Goal: Task Accomplishment & Management: Use online tool/utility

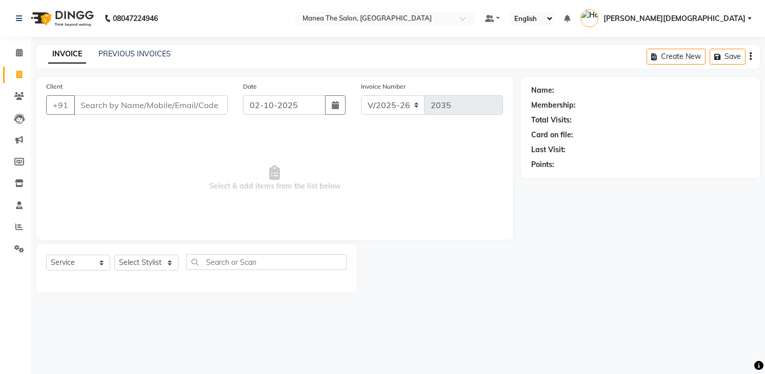
select select "5481"
select select "service"
click at [128, 263] on select "Select Stylist [PERSON_NAME] [PERSON_NAME] [PERSON_NAME] [PERSON_NAME]" at bounding box center [146, 263] width 64 height 16
click at [114, 255] on select "Select Stylist [PERSON_NAME] [PERSON_NAME] [PERSON_NAME] [PERSON_NAME]" at bounding box center [146, 263] width 64 height 16
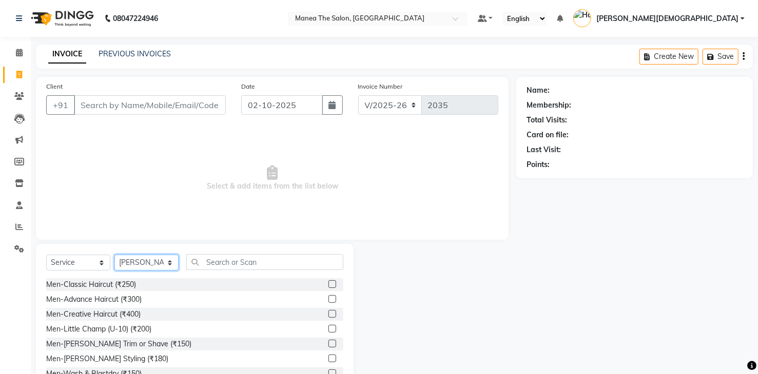
click at [161, 260] on select "Select Stylist [PERSON_NAME] [PERSON_NAME] [PERSON_NAME] [PERSON_NAME]" at bounding box center [146, 263] width 64 height 16
select select "84828"
click at [114, 255] on select "Select Stylist [PERSON_NAME] [PERSON_NAME] [PERSON_NAME] [PERSON_NAME]" at bounding box center [146, 263] width 64 height 16
click at [149, 343] on div "Men-[PERSON_NAME] Trim or Shave (₹150)" at bounding box center [118, 344] width 145 height 11
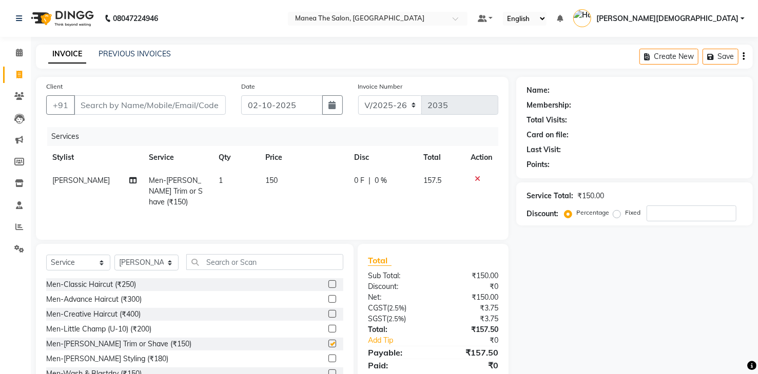
checkbox input "false"
click at [153, 258] on select "Select Stylist [PERSON_NAME] [PERSON_NAME] [PERSON_NAME] [PERSON_NAME]" at bounding box center [146, 263] width 64 height 16
select select "75190"
click at [114, 255] on select "Select Stylist [PERSON_NAME] [PERSON_NAME] [PERSON_NAME] [PERSON_NAME]" at bounding box center [146, 263] width 64 height 16
click at [119, 283] on div "Men-Classic Haircut (₹250)" at bounding box center [91, 285] width 90 height 11
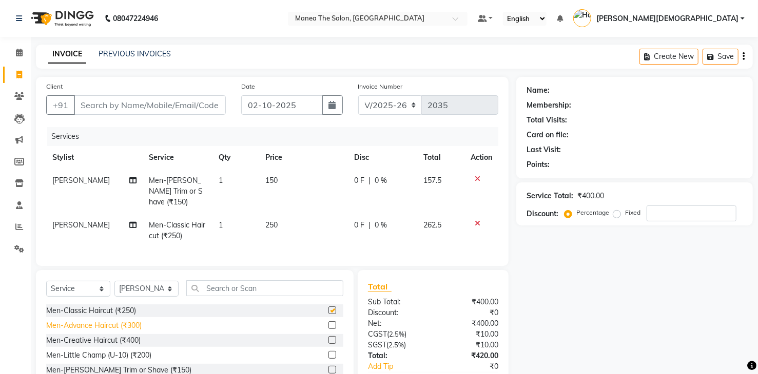
checkbox input "false"
click at [150, 367] on div "Men-[PERSON_NAME] Trim or Shave (₹150)" at bounding box center [118, 370] width 145 height 11
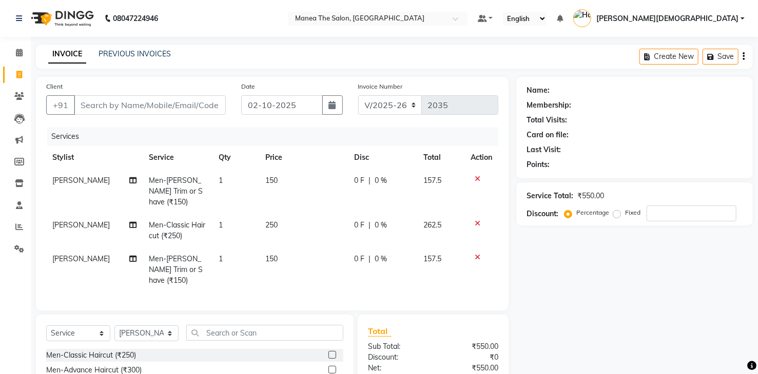
checkbox input "false"
click at [98, 216] on td "[PERSON_NAME]" at bounding box center [94, 231] width 96 height 34
select select "75190"
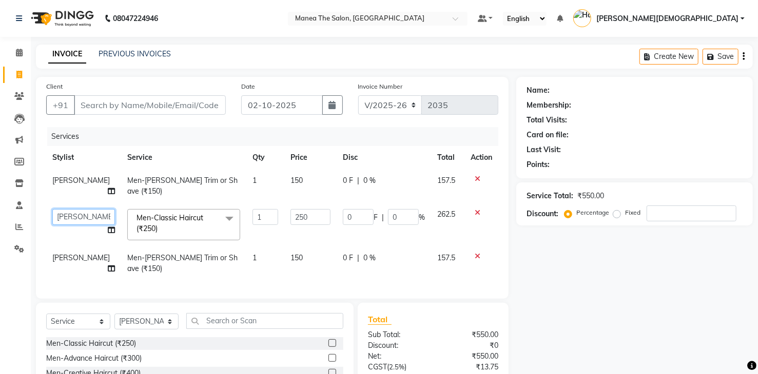
click at [65, 209] on select "[PERSON_NAME] [PERSON_NAME] [PERSON_NAME] [PERSON_NAME]" at bounding box center [83, 217] width 63 height 16
select select "81467"
click at [75, 253] on span "[PERSON_NAME]" at bounding box center [80, 257] width 57 height 9
select select "75190"
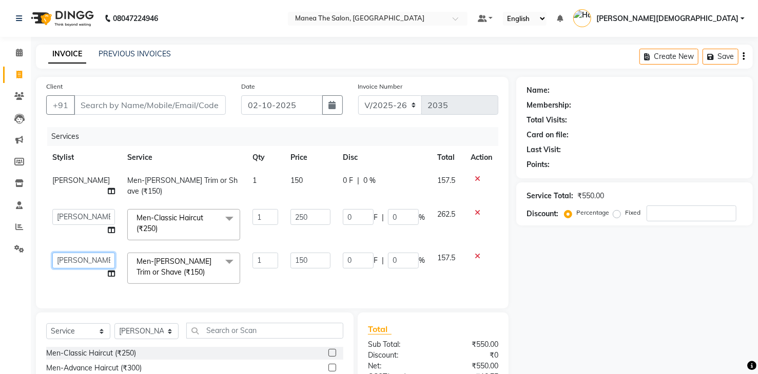
click at [76, 253] on select "[PERSON_NAME] [PERSON_NAME] [PERSON_NAME] [PERSON_NAME]" at bounding box center [83, 261] width 63 height 16
select select "81467"
click at [191, 104] on input "Client" at bounding box center [150, 104] width 152 height 19
click at [309, 209] on input "250" at bounding box center [310, 217] width 40 height 16
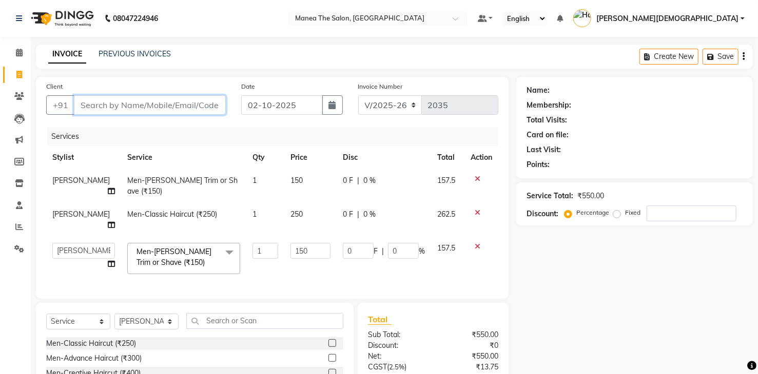
click at [192, 97] on input "Client" at bounding box center [150, 104] width 152 height 19
type input "9"
type input "0"
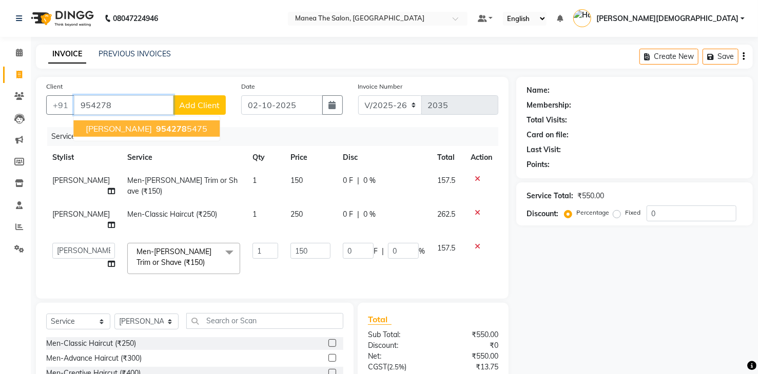
click at [165, 127] on ngb-highlight "954278 5475" at bounding box center [180, 129] width 53 height 10
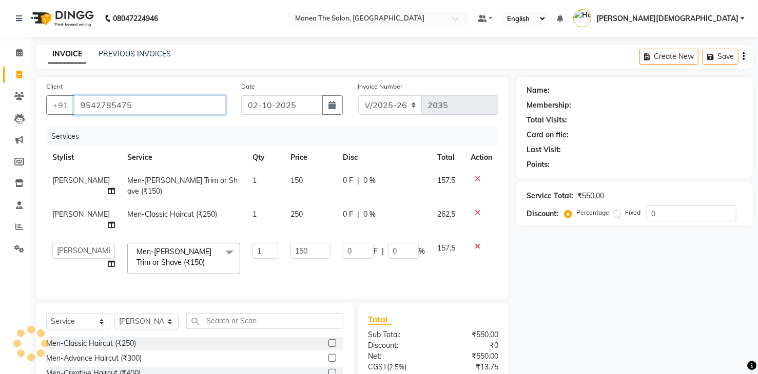
type input "9542785475"
click at [302, 203] on td "250" at bounding box center [310, 220] width 52 height 34
select select "81467"
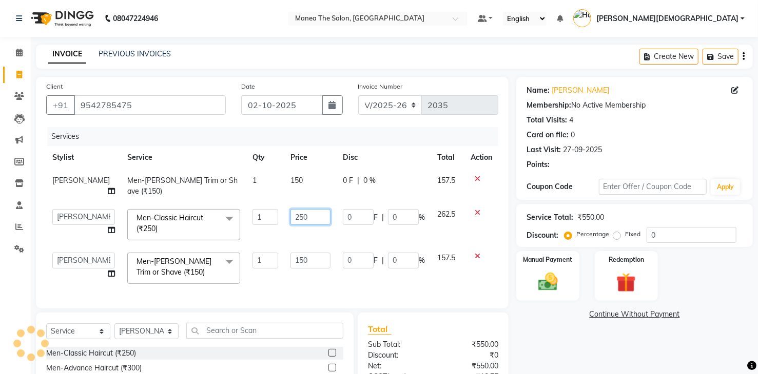
click at [306, 209] on input "250" at bounding box center [310, 217] width 40 height 16
type input "210"
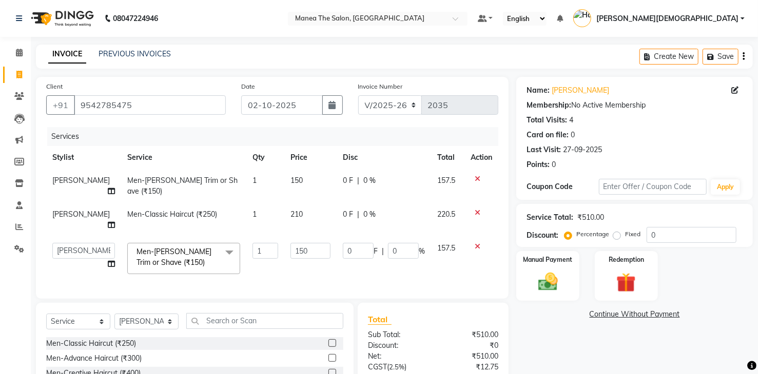
click at [585, 353] on div "Name: [PERSON_NAME] Membership: No Active Membership Total Visits: 4 Card on fi…" at bounding box center [638, 266] width 244 height 378
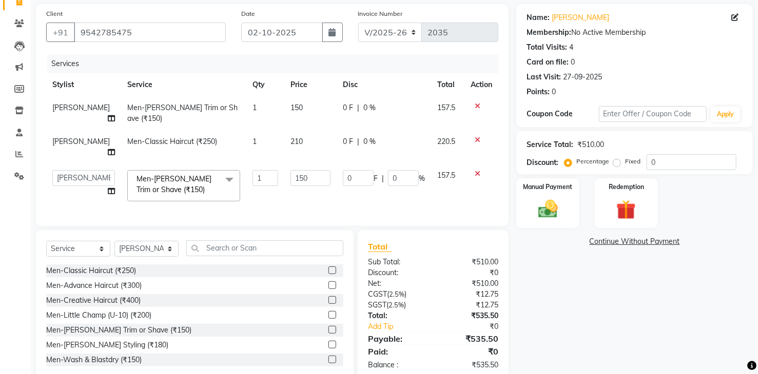
scroll to position [81, 0]
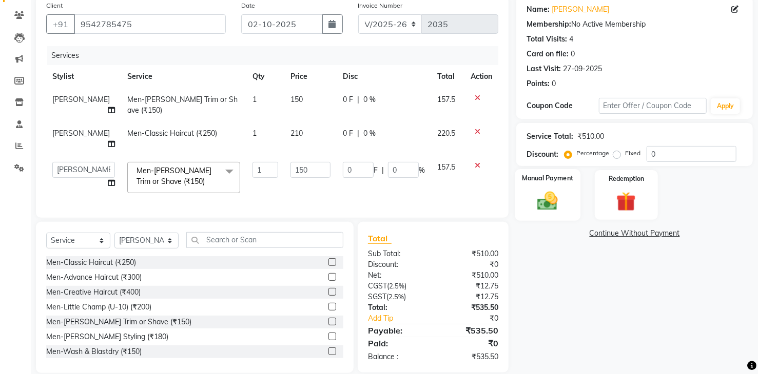
click at [547, 199] on img at bounding box center [547, 202] width 33 height 24
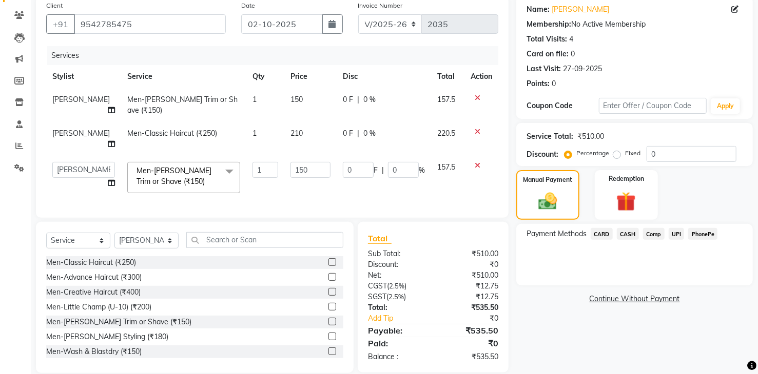
click at [678, 235] on span "UPI" at bounding box center [676, 234] width 16 height 12
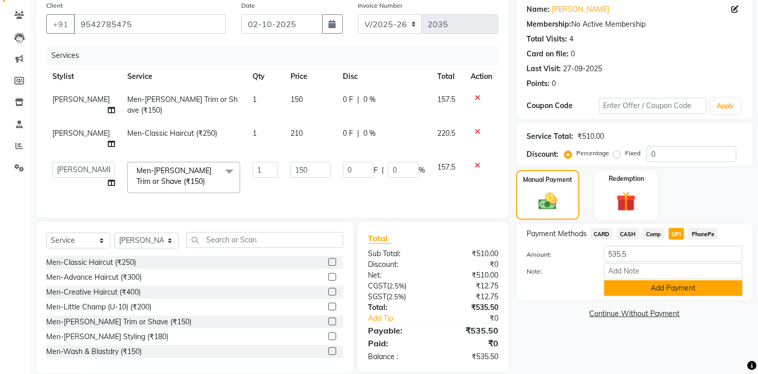
click at [689, 293] on button "Add Payment" at bounding box center [673, 289] width 139 height 16
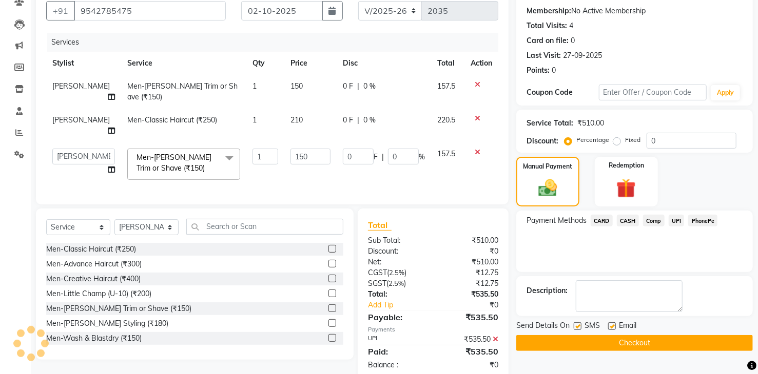
scroll to position [102, 0]
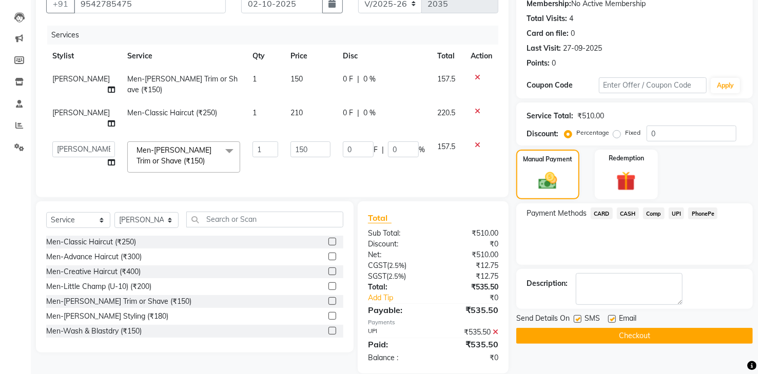
click at [672, 335] on button "Checkout" at bounding box center [634, 336] width 236 height 16
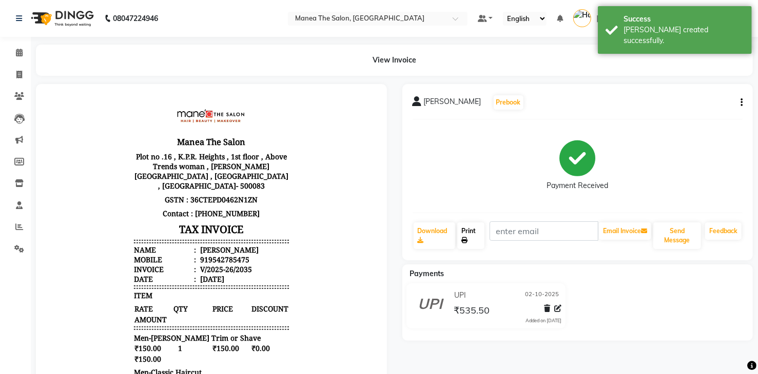
click at [459, 232] on link "Print" at bounding box center [470, 236] width 27 height 27
click at [675, 230] on button "Send Message" at bounding box center [677, 236] width 48 height 27
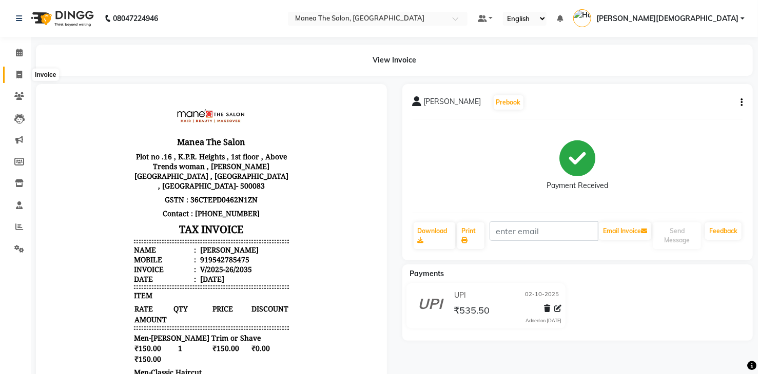
click at [16, 76] on icon at bounding box center [19, 75] width 6 height 8
select select "5481"
select select "service"
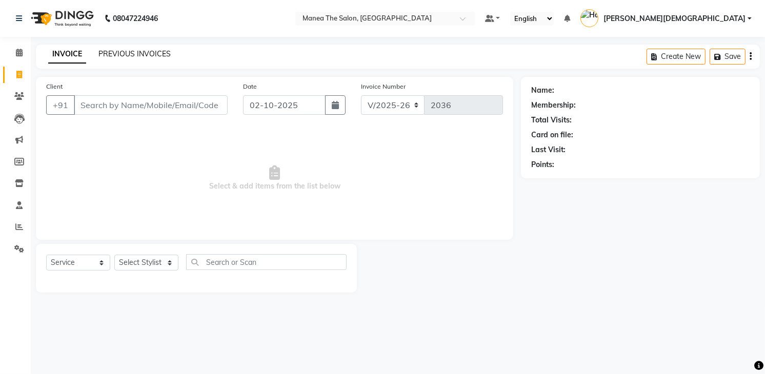
click at [139, 56] on link "PREVIOUS INVOICES" at bounding box center [134, 53] width 72 height 9
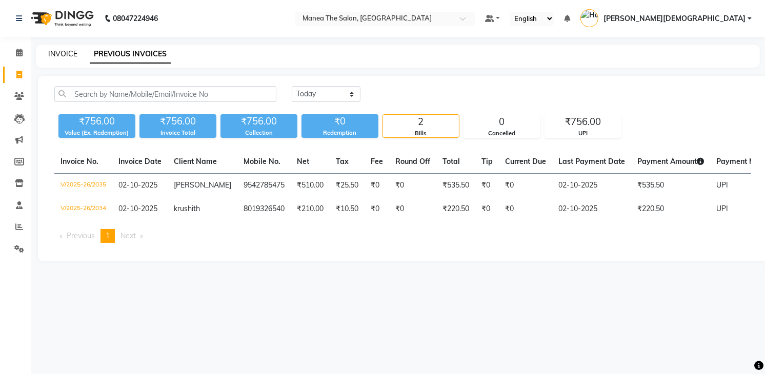
click at [61, 53] on link "INVOICE" at bounding box center [62, 53] width 29 height 9
select select "service"
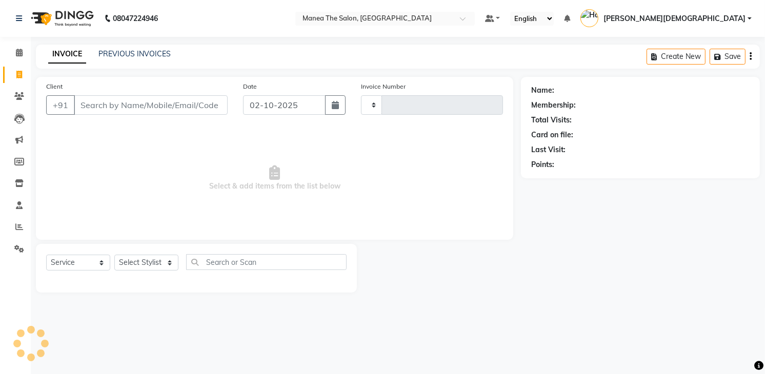
type input "2036"
select select "5481"
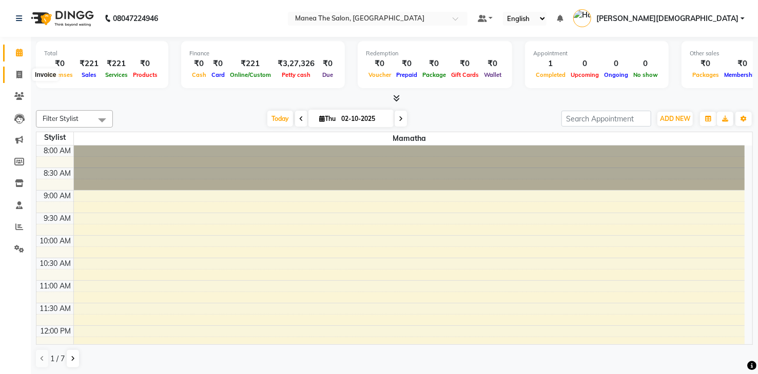
click at [19, 77] on icon at bounding box center [19, 75] width 6 height 8
select select "5481"
select select "service"
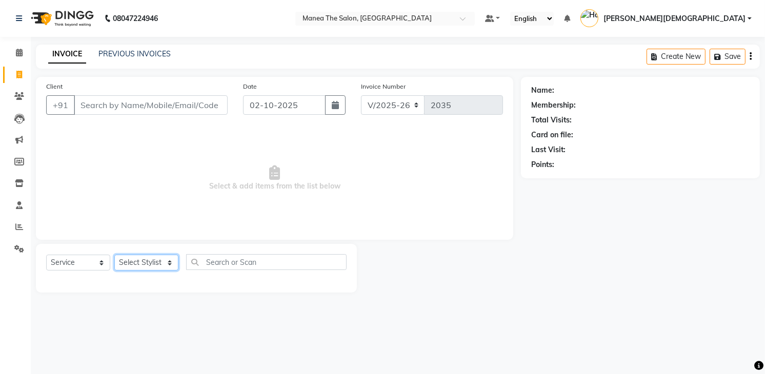
click at [144, 267] on select "Select Stylist [PERSON_NAME] [PERSON_NAME] [PERSON_NAME] [PERSON_NAME]" at bounding box center [146, 263] width 64 height 16
select select "91695"
click at [114, 255] on select "Select Stylist [PERSON_NAME] [PERSON_NAME] [PERSON_NAME] [PERSON_NAME]" at bounding box center [146, 263] width 64 height 16
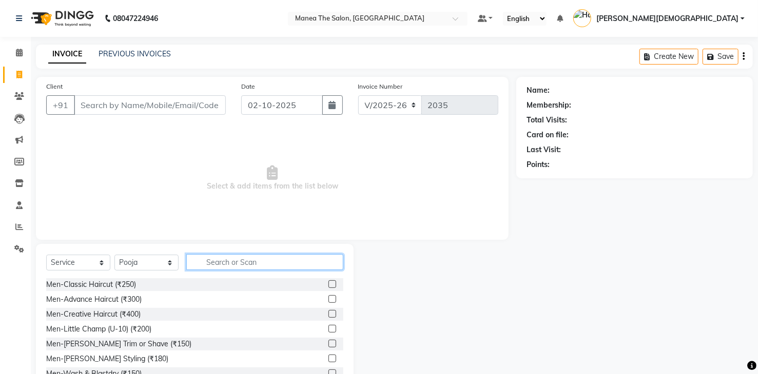
click at [242, 262] on input "text" at bounding box center [264, 262] width 157 height 16
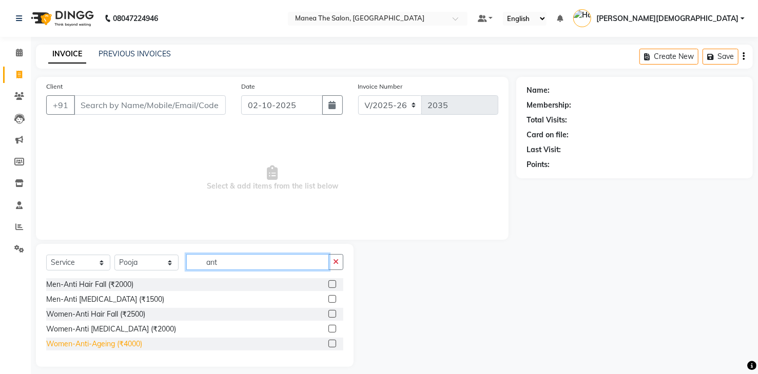
type input "ant"
click at [134, 347] on div "Women-Anti-Ageing (₹4000)" at bounding box center [94, 344] width 96 height 11
checkbox input "false"
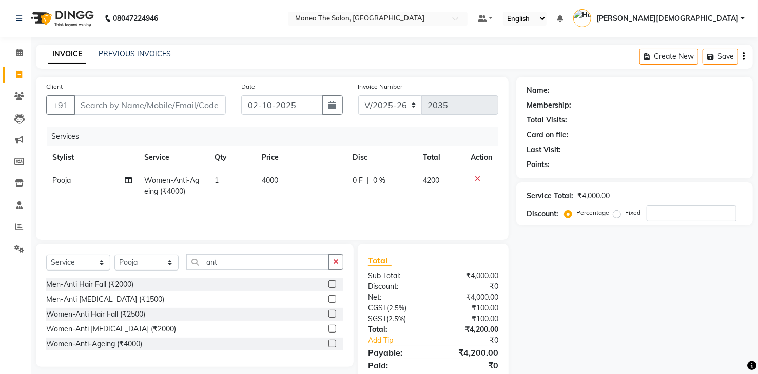
click at [320, 192] on td "4000" at bounding box center [300, 186] width 91 height 34
select select "91695"
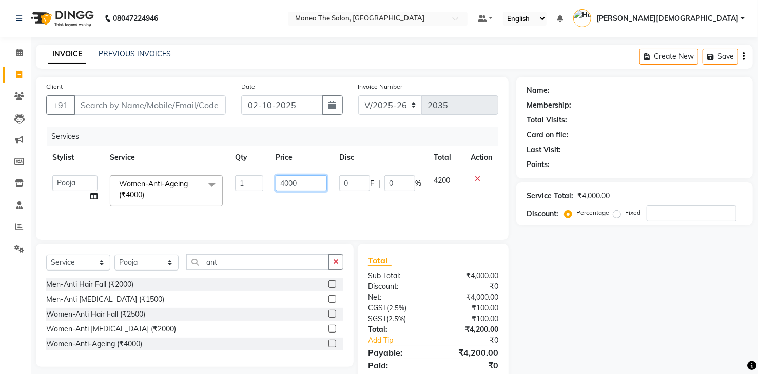
click at [324, 188] on input "4000" at bounding box center [300, 183] width 51 height 16
type input "4"
type input "3400"
click at [590, 294] on div "Name: Membership: Total Visits: Card on file: Last Visit: Points: Service Total…" at bounding box center [638, 236] width 244 height 318
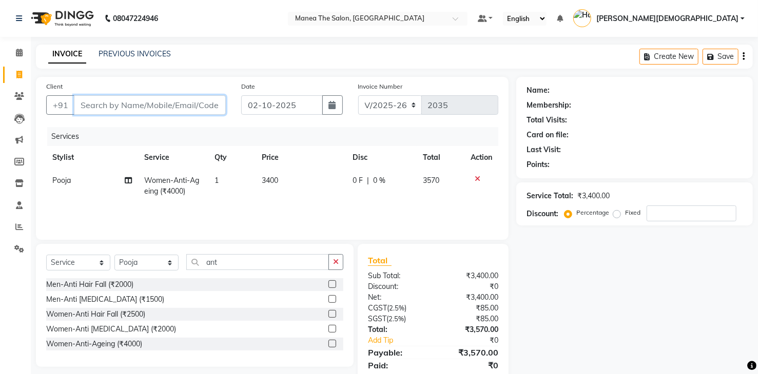
click at [176, 105] on input "Client" at bounding box center [150, 104] width 152 height 19
type input "k"
type input "0"
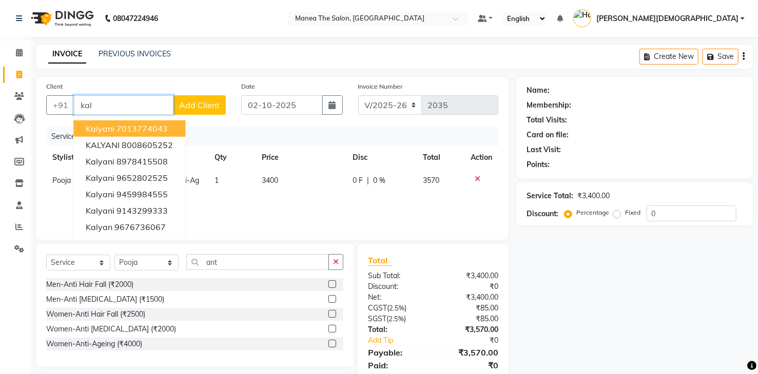
click at [126, 99] on input "kal" at bounding box center [124, 104] width 100 height 19
type input "k"
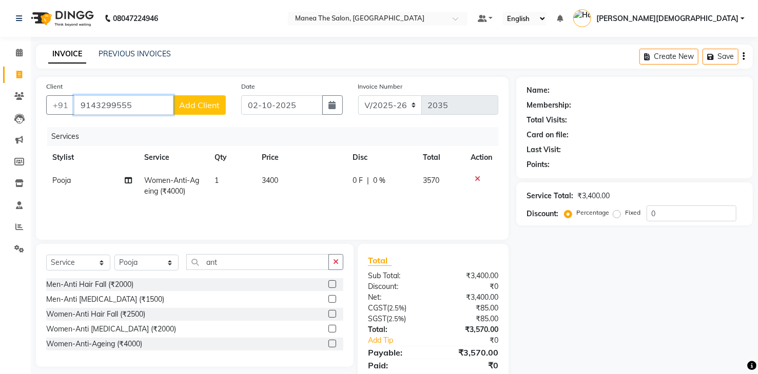
type input "9143299555"
click at [189, 107] on span "Add Client" at bounding box center [199, 105] width 41 height 10
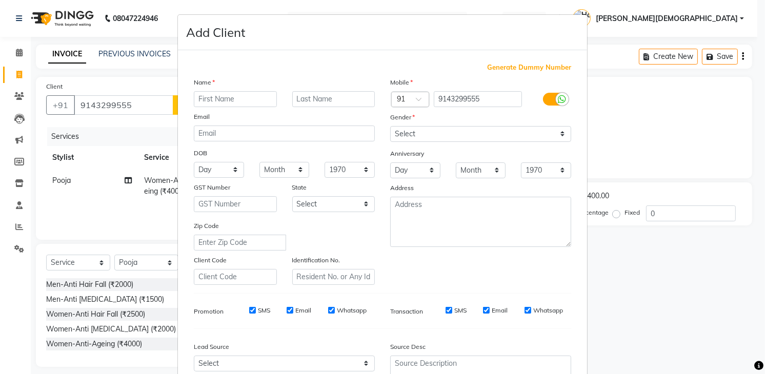
click at [226, 97] on input "text" at bounding box center [235, 99] width 83 height 16
type input "kalyani"
click at [476, 127] on select "Select Male Female Other Prefer Not To Say" at bounding box center [480, 134] width 181 height 16
select select "female"
click at [390, 126] on select "Select Male Female Other Prefer Not To Say" at bounding box center [480, 134] width 181 height 16
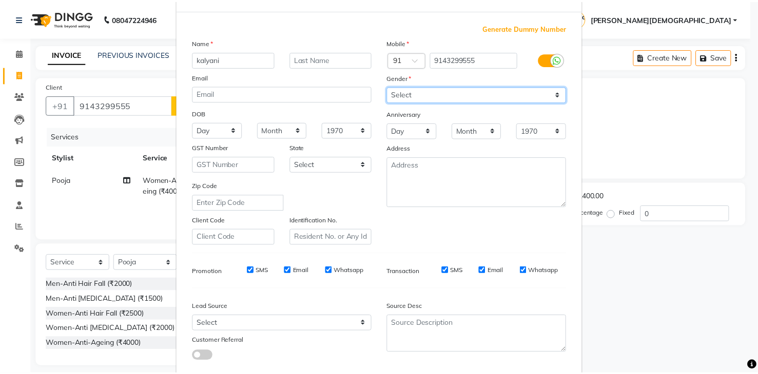
scroll to position [100, 0]
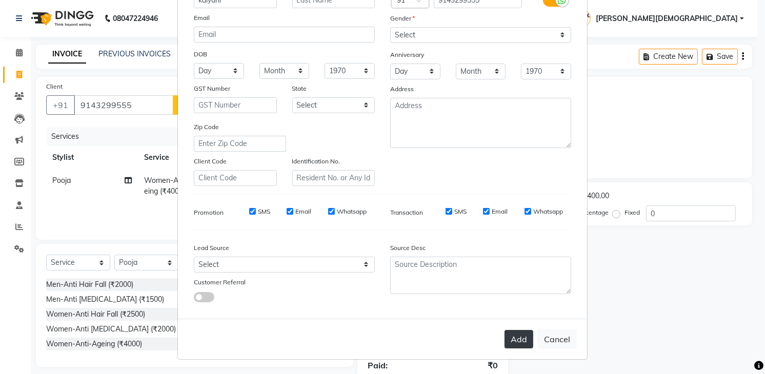
click at [518, 341] on button "Add" at bounding box center [519, 339] width 29 height 18
select select
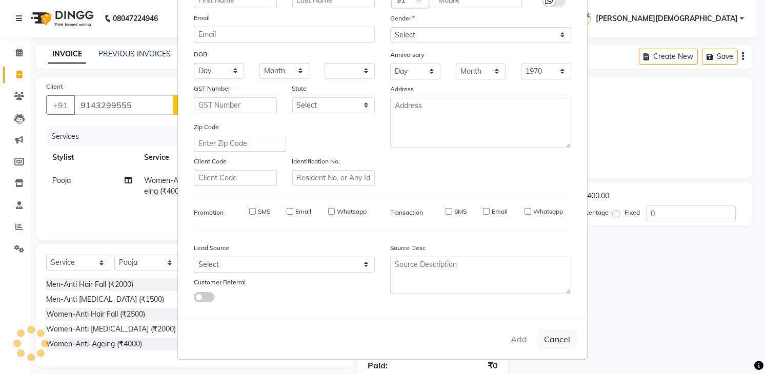
select select
checkbox input "false"
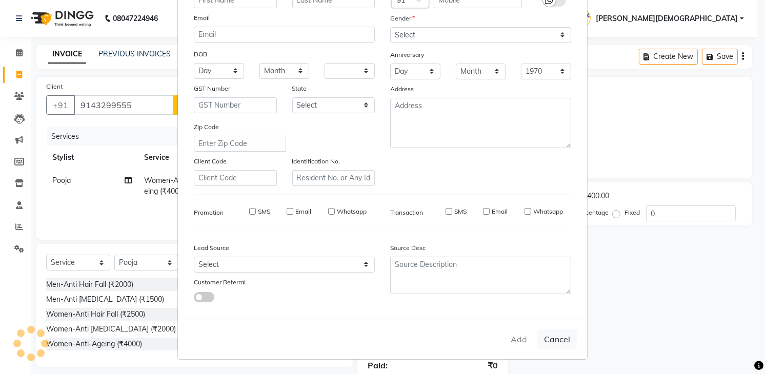
checkbox input "false"
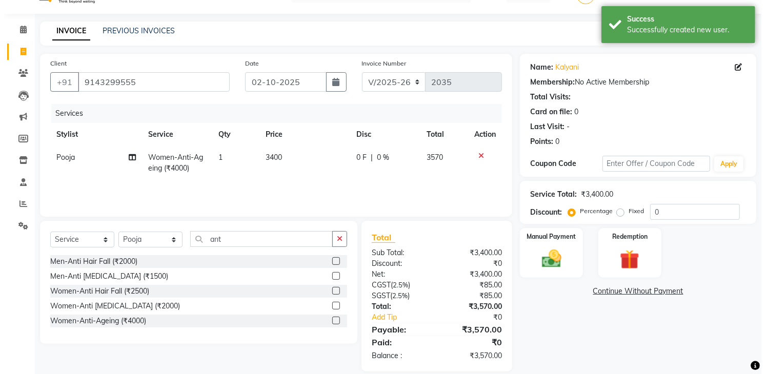
scroll to position [35, 0]
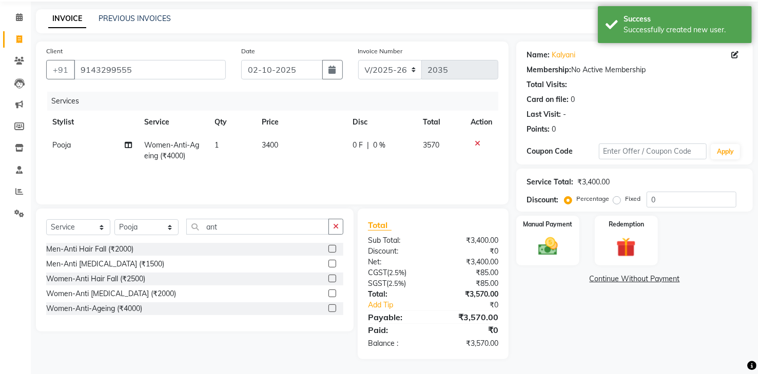
click at [550, 67] on div "Membership:" at bounding box center [548, 70] width 45 height 11
click at [585, 68] on div "Membership: No Active Membership" at bounding box center [634, 70] width 216 height 11
click at [735, 52] on icon at bounding box center [734, 54] width 7 height 7
select select "female"
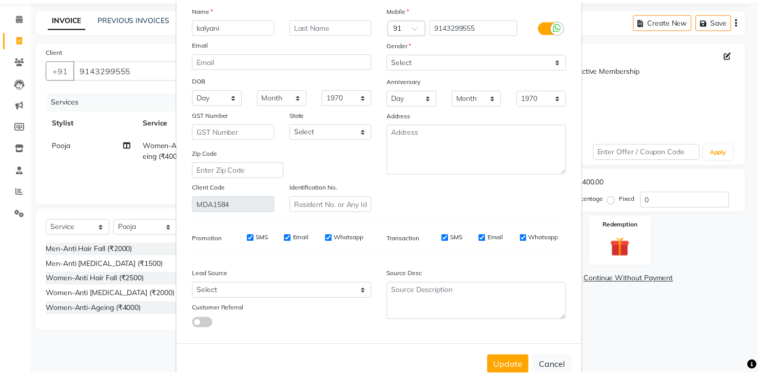
scroll to position [81, 0]
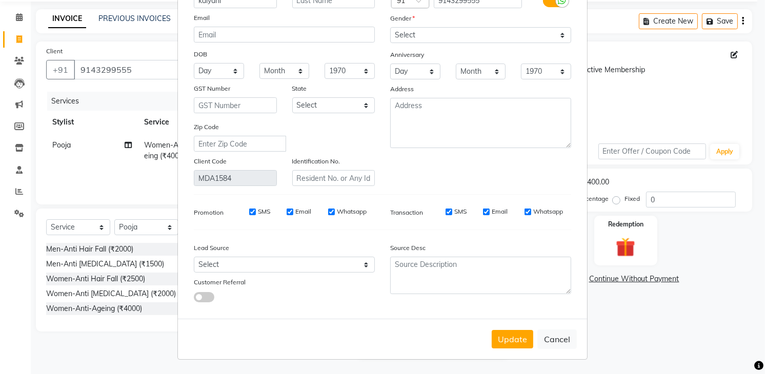
click at [699, 310] on ngb-modal-window "Update Client Name kalyani Email DOB Day 01 02 03 04 05 06 07 08 09 10 11 12 13…" at bounding box center [382, 187] width 765 height 374
click at [509, 342] on button "Update" at bounding box center [513, 339] width 42 height 18
select select
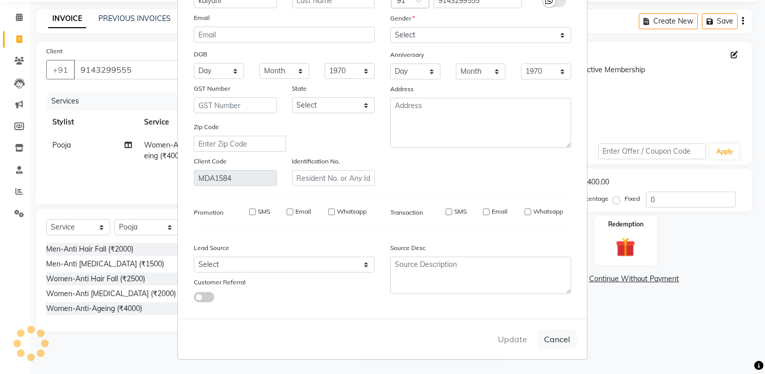
select select
checkbox input "false"
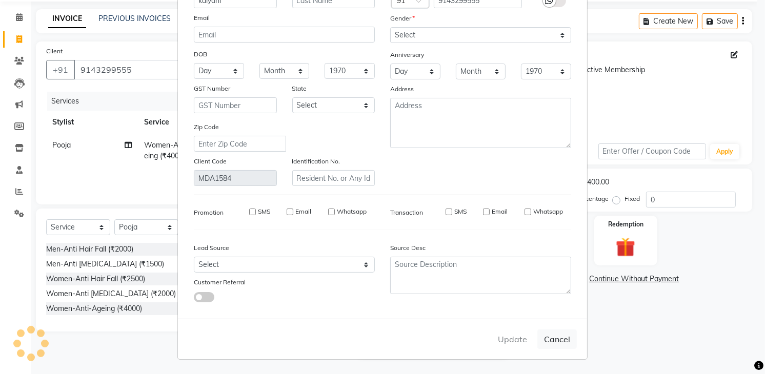
checkbox input "false"
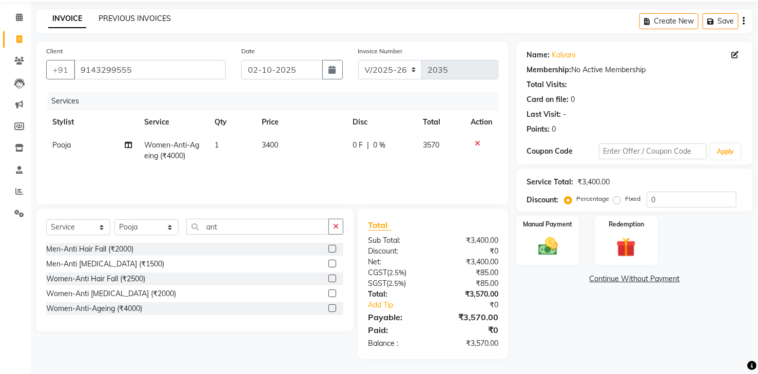
click at [139, 22] on link "PREVIOUS INVOICES" at bounding box center [134, 18] width 72 height 9
drag, startPoint x: 483, startPoint y: 80, endPoint x: 667, endPoint y: 359, distance: 334.1
click at [667, 359] on div "Name: Kalyani Membership: No Active Membership Total Visits: Card on file: 0 La…" at bounding box center [638, 201] width 244 height 318
click at [221, 226] on input "ant" at bounding box center [257, 227] width 143 height 16
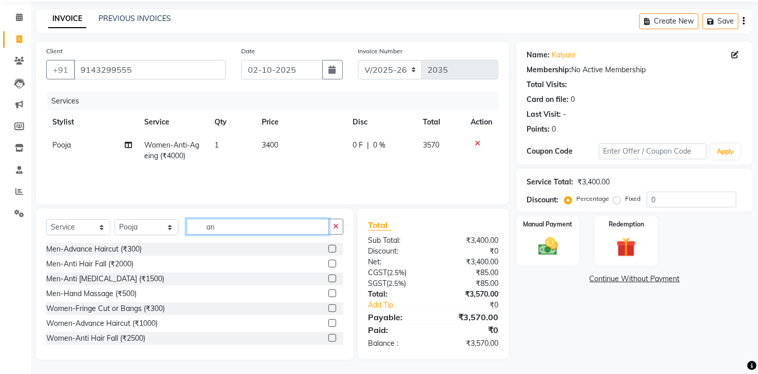
type input "a"
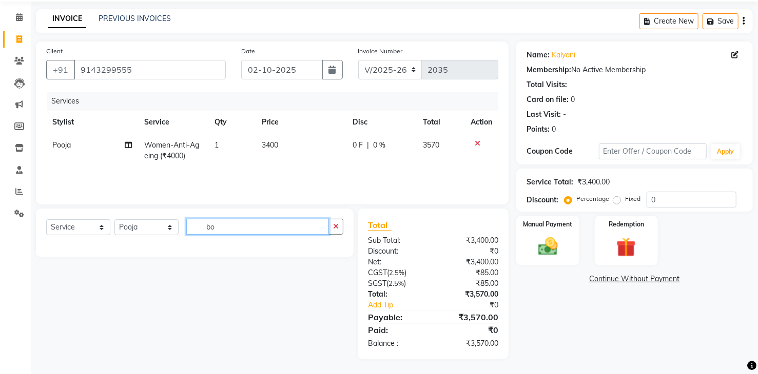
type input "b"
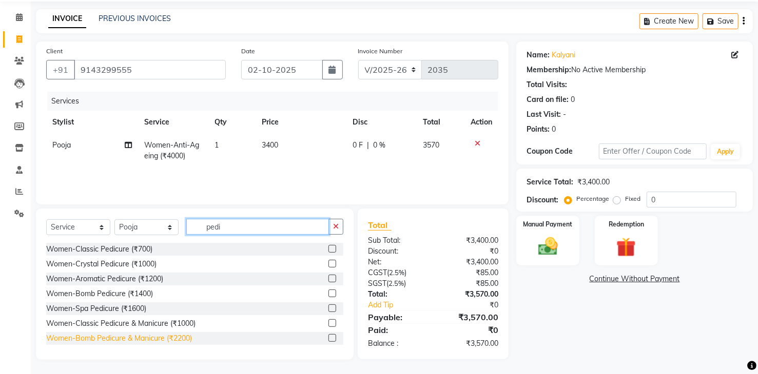
type input "pedi"
click at [146, 337] on div "Women-Bomb Pedicure & Manicure (₹2200)" at bounding box center [119, 338] width 146 height 11
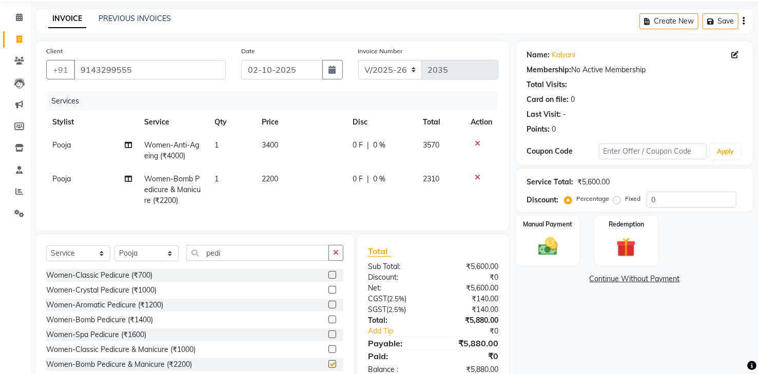
checkbox input "false"
click at [250, 261] on input "pedi" at bounding box center [257, 253] width 143 height 16
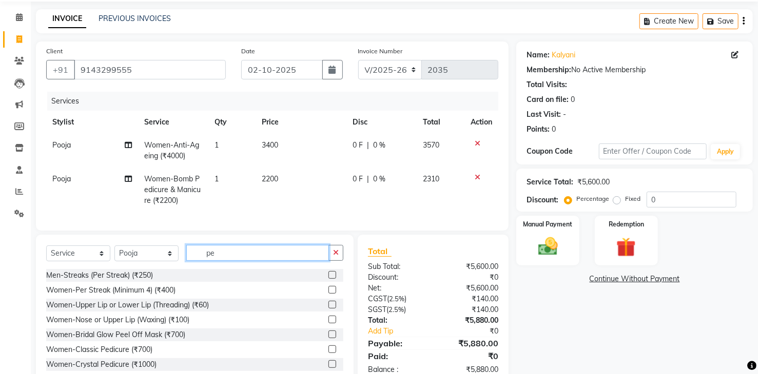
type input "p"
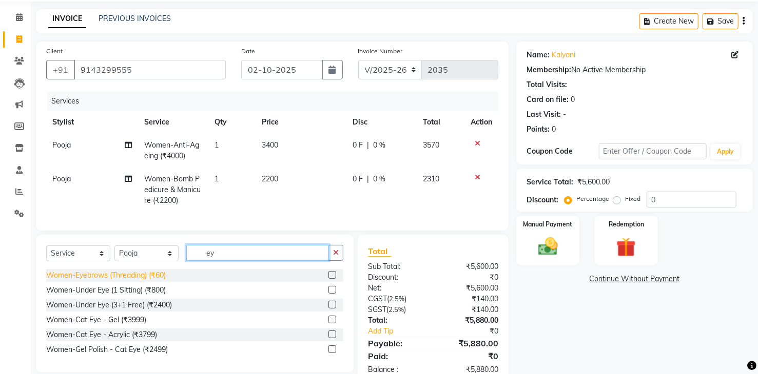
type input "ey"
click at [150, 281] on div "Women-Eyebrows (Threading) (₹60)" at bounding box center [106, 275] width 120 height 11
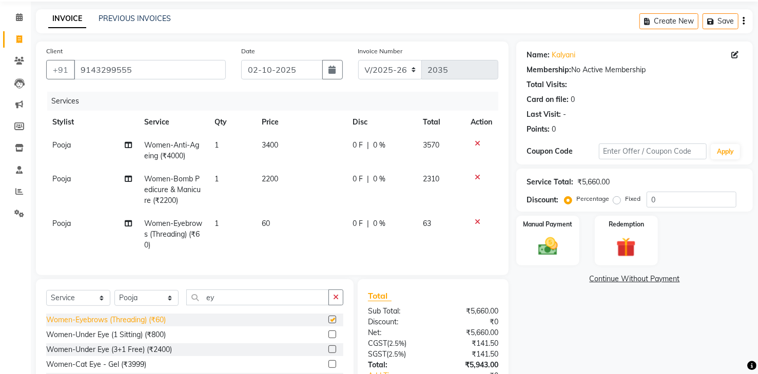
checkbox input "false"
click at [338, 301] on icon "button" at bounding box center [336, 297] width 6 height 7
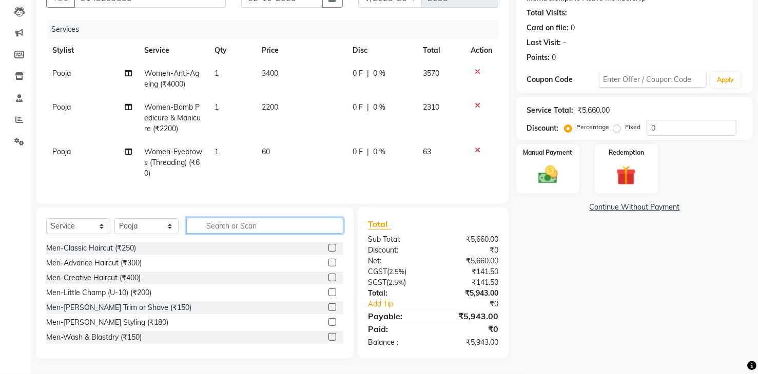
scroll to position [0, 0]
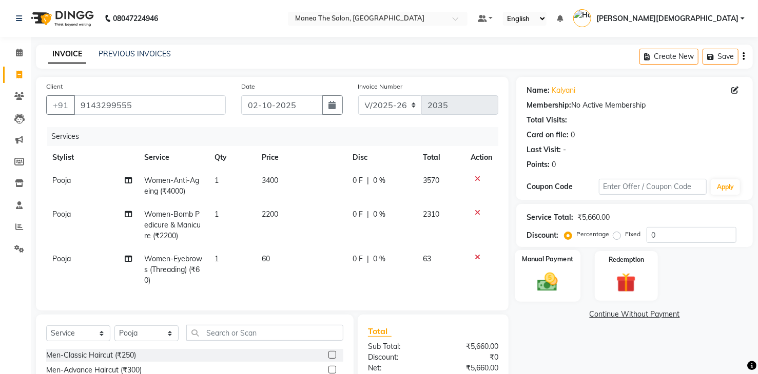
click at [536, 283] on img at bounding box center [547, 283] width 33 height 24
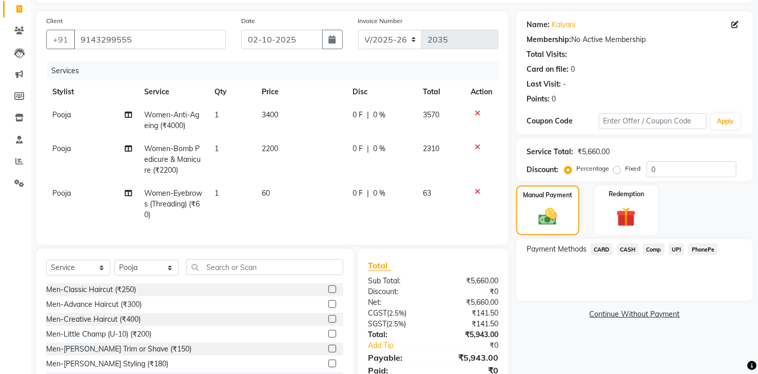
scroll to position [64, 0]
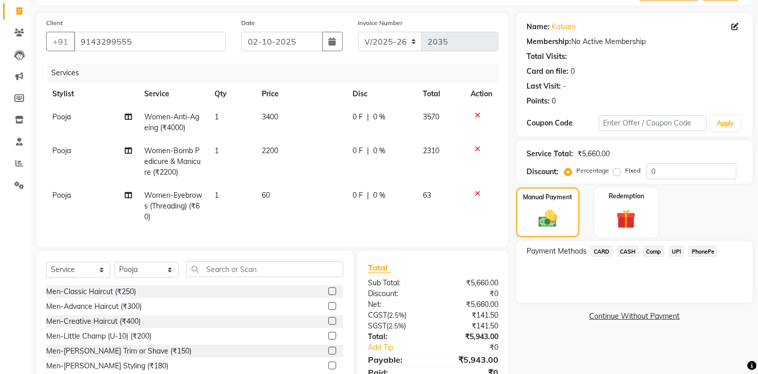
click at [478, 146] on icon at bounding box center [478, 149] width 6 height 7
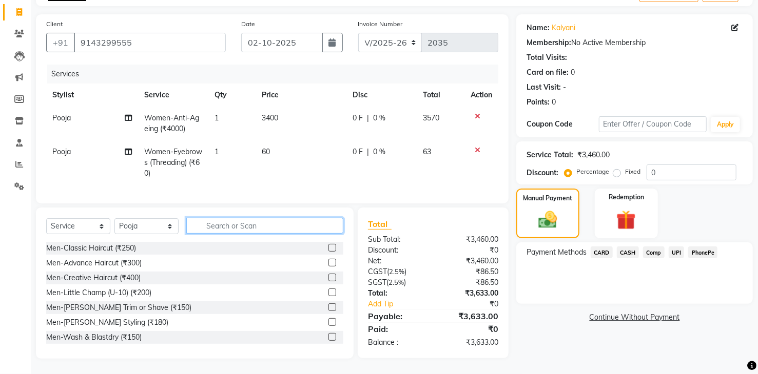
click at [260, 229] on input "text" at bounding box center [264, 226] width 157 height 16
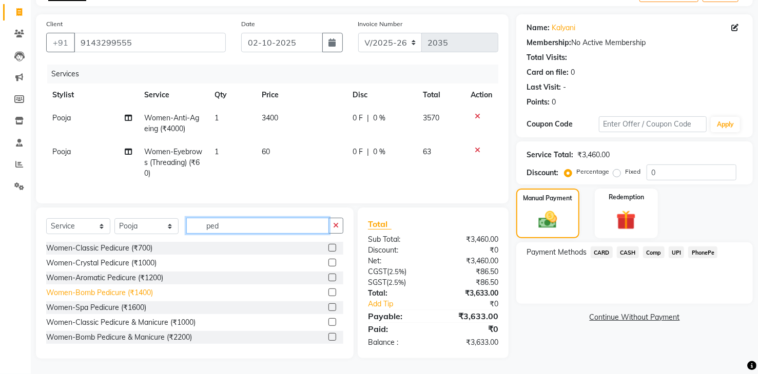
type input "ped"
click at [104, 299] on div "Women-Bomb Pedicure (₹1400)" at bounding box center [99, 293] width 107 height 11
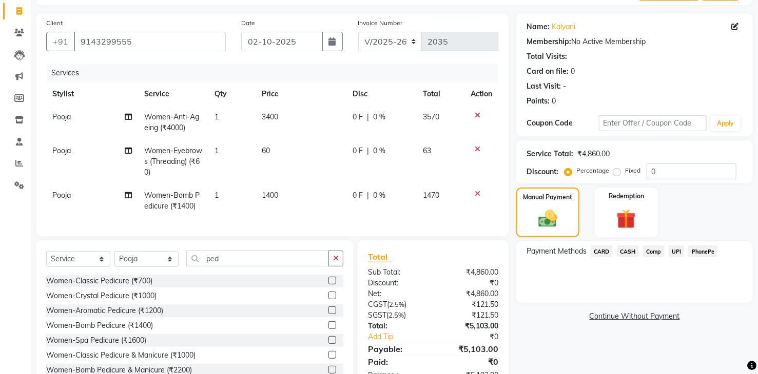
click at [476, 191] on icon at bounding box center [478, 193] width 6 height 7
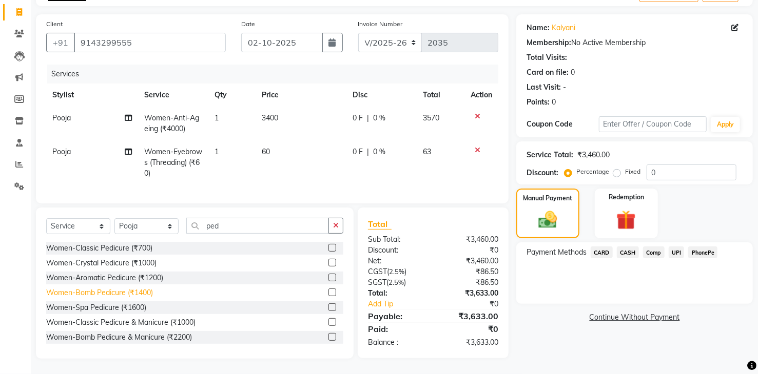
click at [105, 299] on div "Women-Bomb Pedicure (₹1400)" at bounding box center [99, 293] width 107 height 11
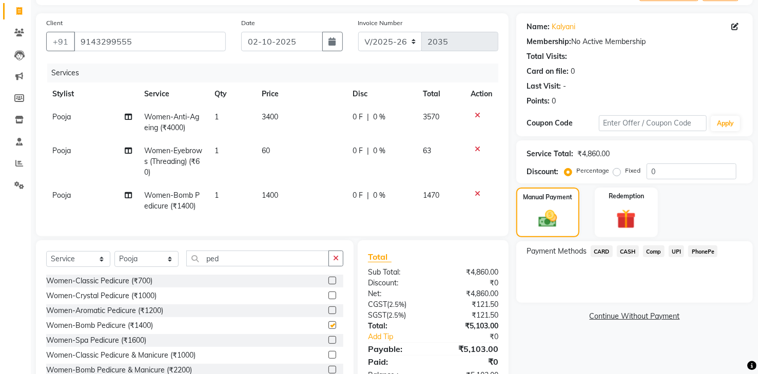
checkbox input "false"
click at [340, 267] on button "button" at bounding box center [335, 259] width 15 height 16
click at [294, 191] on td "1400" at bounding box center [300, 201] width 91 height 34
select select "91695"
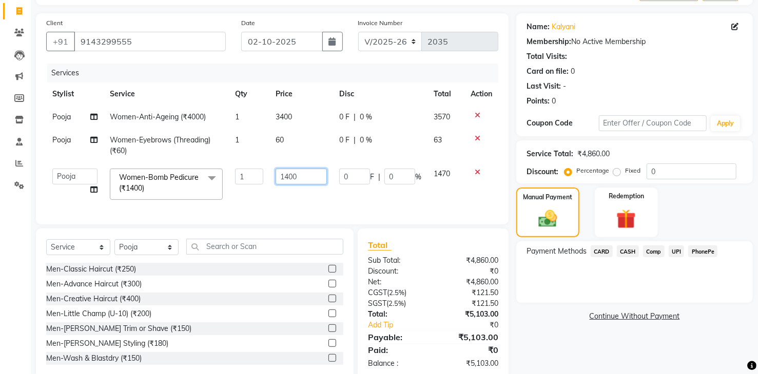
click at [296, 179] on input "1400" at bounding box center [300, 177] width 51 height 16
type input "1"
type input "1190"
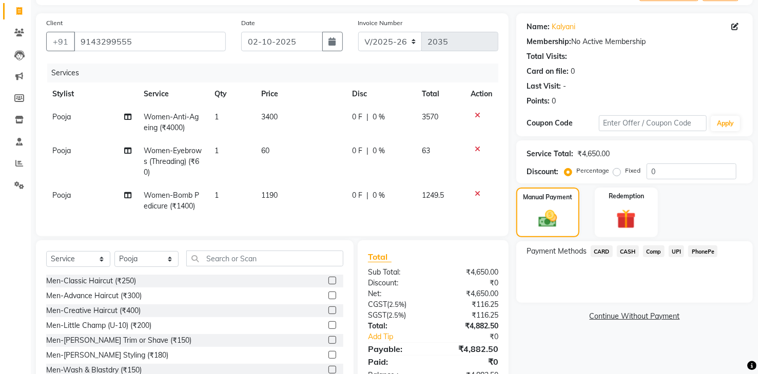
click at [597, 297] on div "Payment Methods CARD CASH Comp UPI PhonePe" at bounding box center [634, 273] width 236 height 62
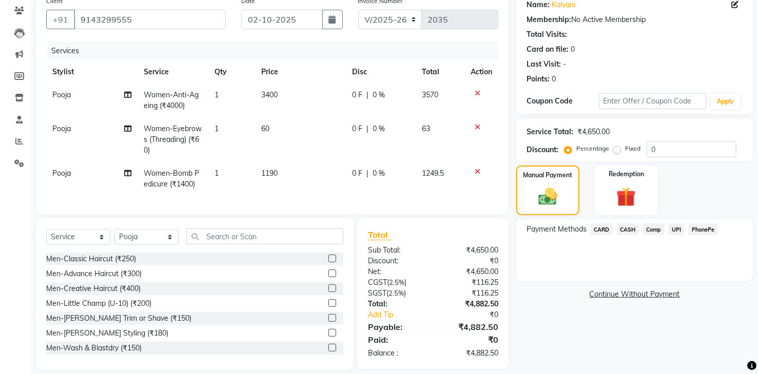
scroll to position [104, 0]
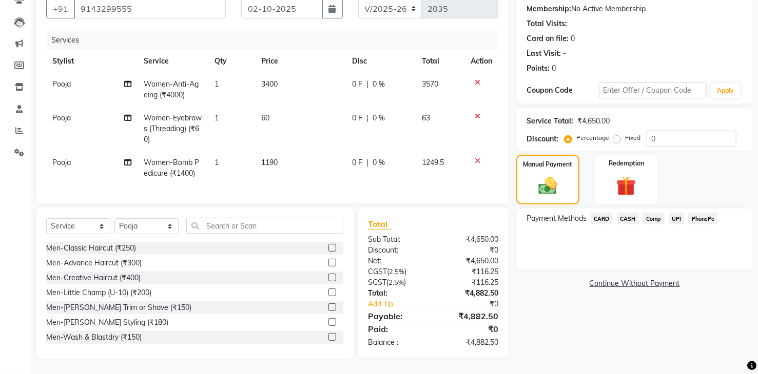
click at [700, 213] on span "PhonePe" at bounding box center [702, 219] width 29 height 12
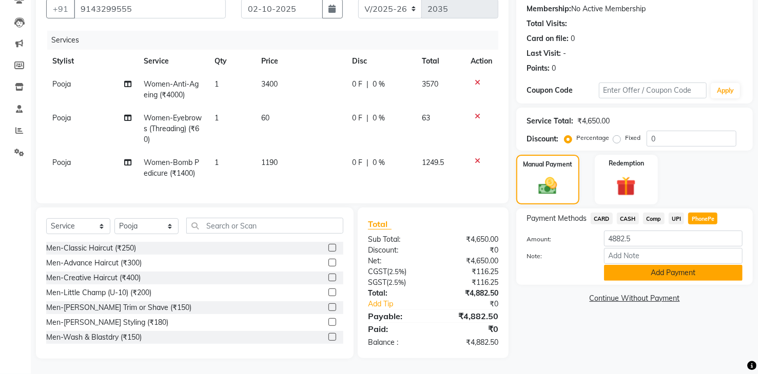
click at [624, 267] on button "Add Payment" at bounding box center [673, 273] width 139 height 16
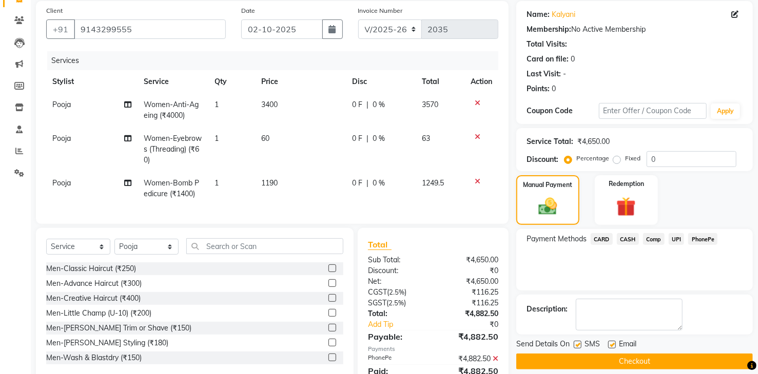
scroll to position [73, 0]
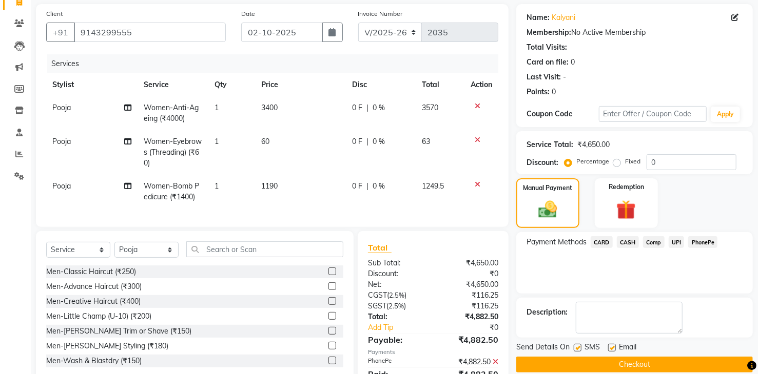
click at [641, 367] on button "Checkout" at bounding box center [634, 365] width 236 height 16
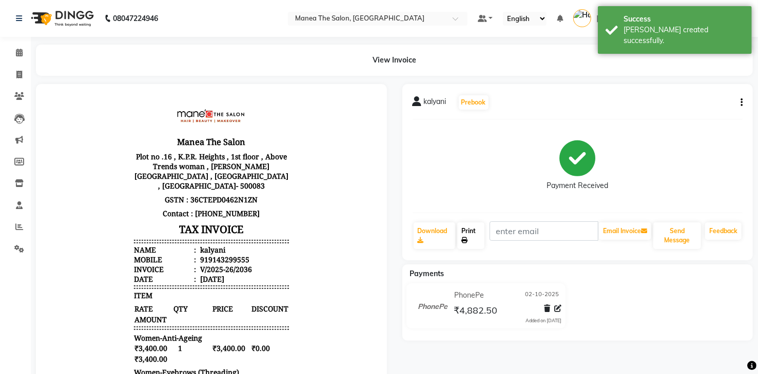
click at [479, 239] on link "Print" at bounding box center [470, 236] width 27 height 27
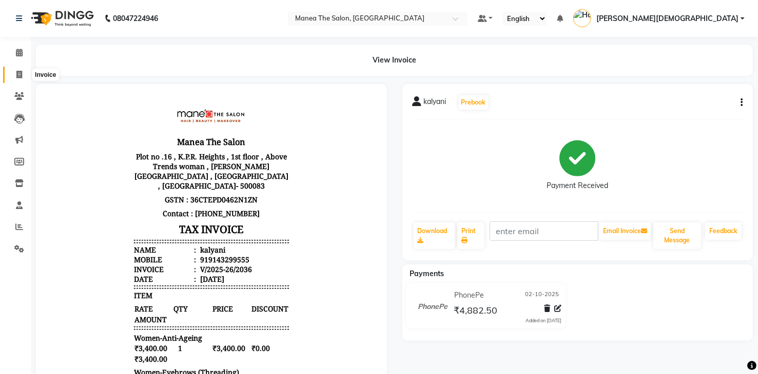
click at [16, 69] on span at bounding box center [19, 75] width 18 height 12
select select "5481"
select select "service"
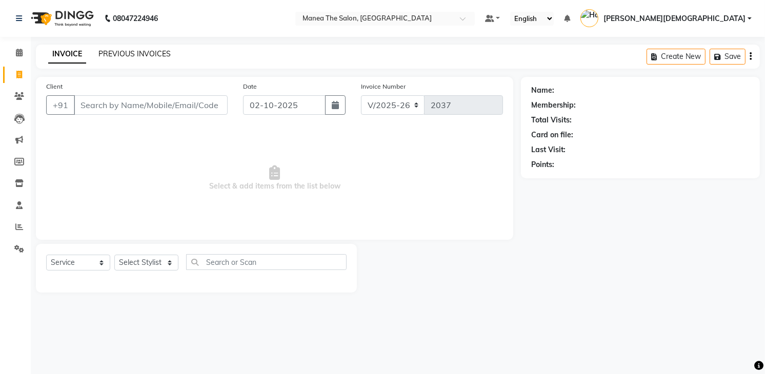
click at [164, 53] on link "PREVIOUS INVOICES" at bounding box center [134, 53] width 72 height 9
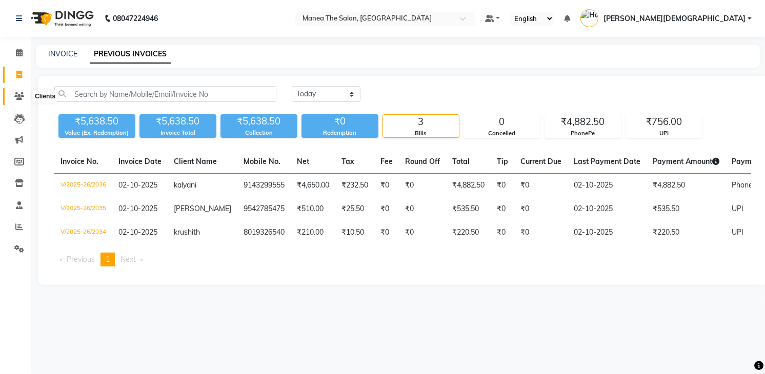
click at [19, 95] on icon at bounding box center [19, 96] width 10 height 8
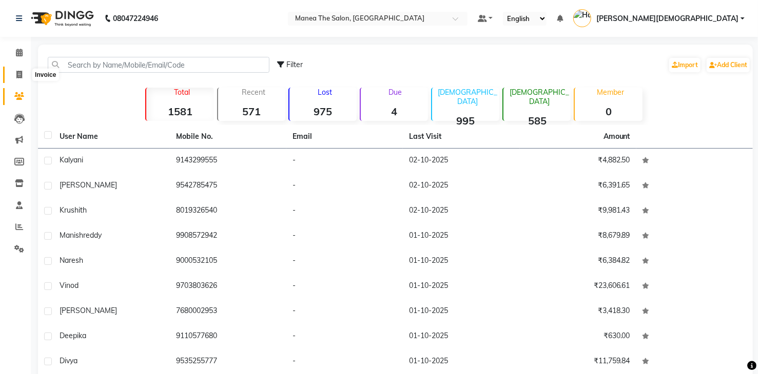
click at [23, 73] on span at bounding box center [19, 75] width 18 height 12
select select "service"
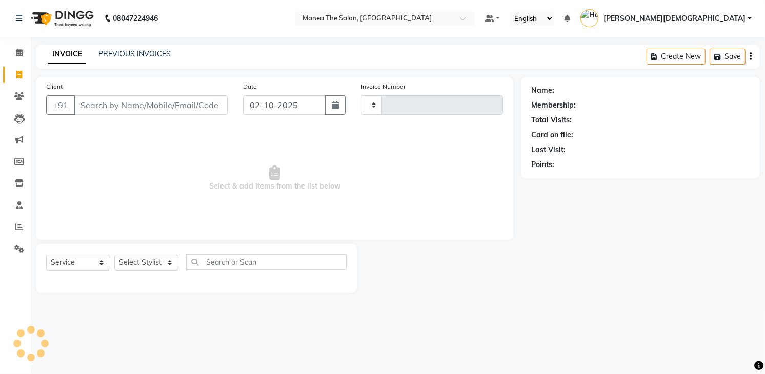
type input "2037"
select select "5481"
click at [133, 57] on link "PREVIOUS INVOICES" at bounding box center [134, 53] width 72 height 9
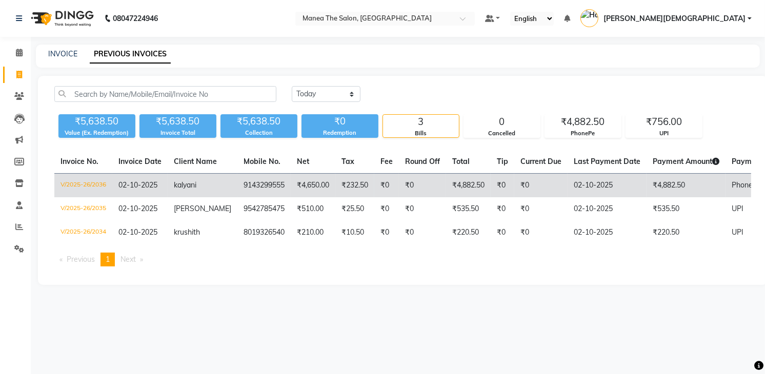
click at [478, 185] on td "₹4,882.50" at bounding box center [468, 186] width 45 height 24
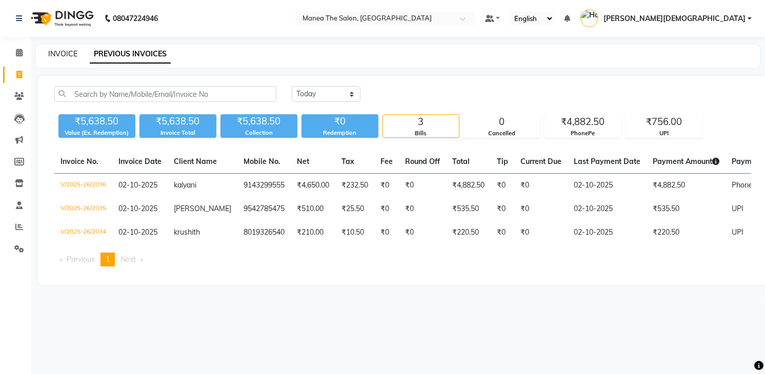
click at [60, 58] on link "INVOICE" at bounding box center [62, 53] width 29 height 9
select select "service"
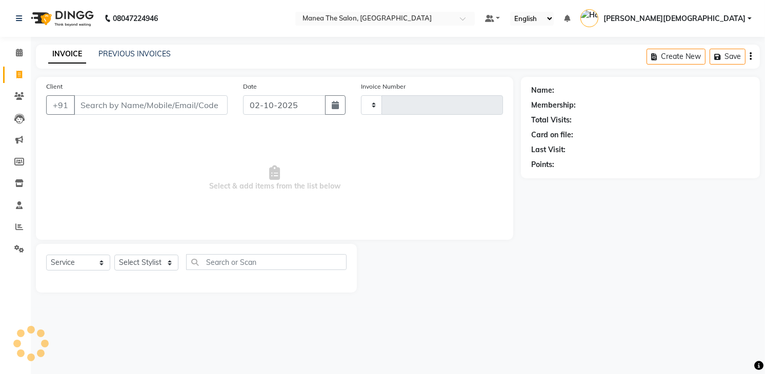
type input "2037"
select select "5481"
click at [130, 264] on select "Select Stylist [PERSON_NAME] [PERSON_NAME] [PERSON_NAME] [PERSON_NAME]" at bounding box center [146, 263] width 64 height 16
select select "75190"
click at [114, 255] on select "Select Stylist [PERSON_NAME] [PERSON_NAME] [PERSON_NAME] [PERSON_NAME]" at bounding box center [146, 263] width 64 height 16
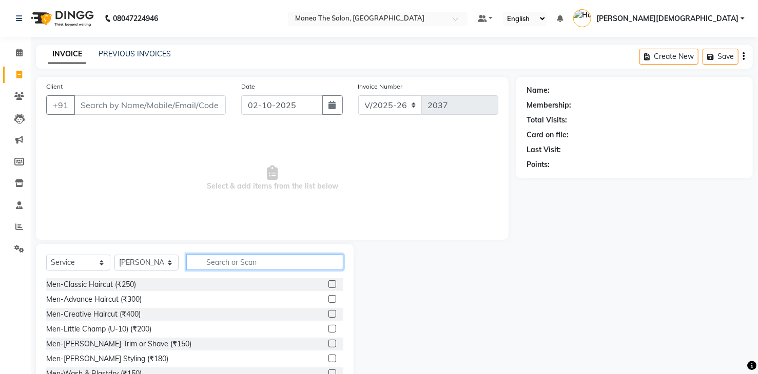
click at [209, 262] on input "text" at bounding box center [264, 262] width 157 height 16
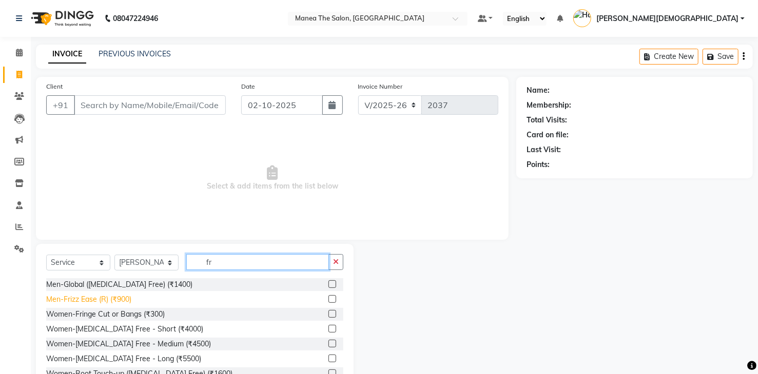
type input "fr"
click at [105, 300] on div "Men-Frizz Ease (R) (₹900)" at bounding box center [88, 299] width 85 height 11
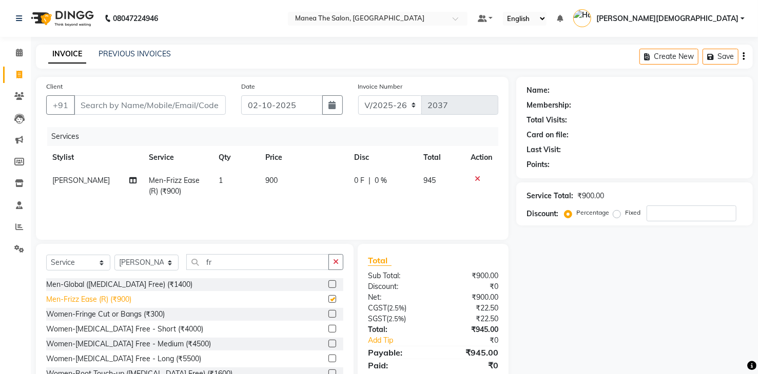
checkbox input "false"
click at [265, 182] on span "900" at bounding box center [271, 180] width 12 height 9
select select "75190"
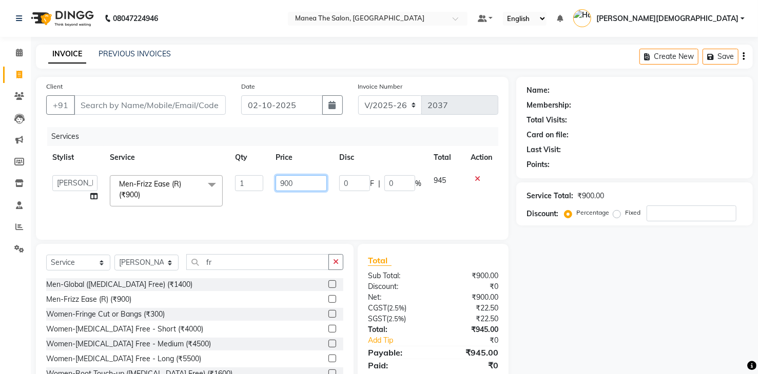
click at [297, 184] on input "900" at bounding box center [300, 183] width 51 height 16
type input "9"
type input "1500"
click at [647, 336] on div "Name: Membership: Total Visits: Card on file: Last Visit: Points: Service Total…" at bounding box center [638, 236] width 244 height 319
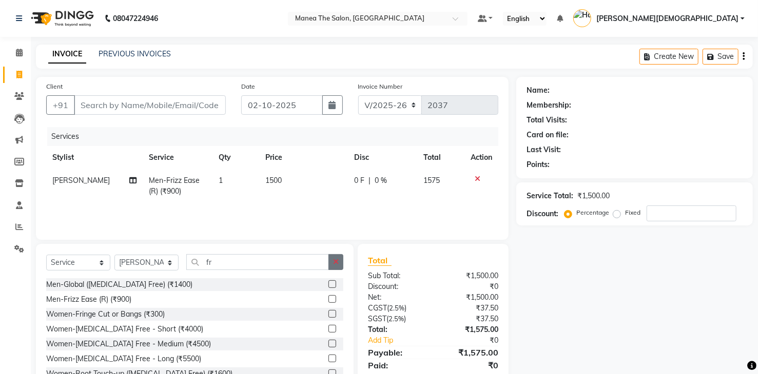
click at [335, 262] on icon "button" at bounding box center [336, 262] width 6 height 7
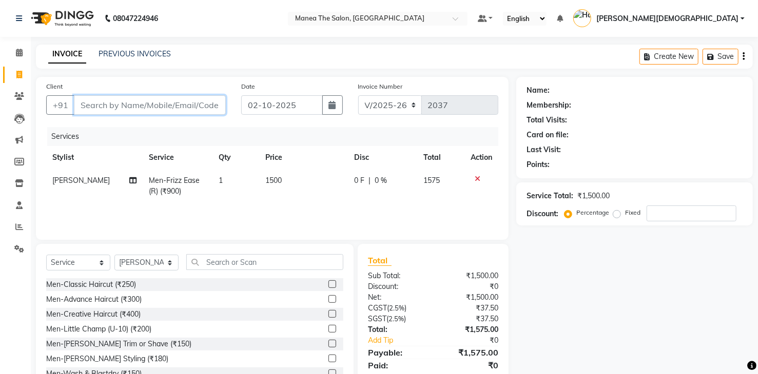
click at [142, 100] on input "Client" at bounding box center [150, 104] width 152 height 19
type input "9"
type input "0"
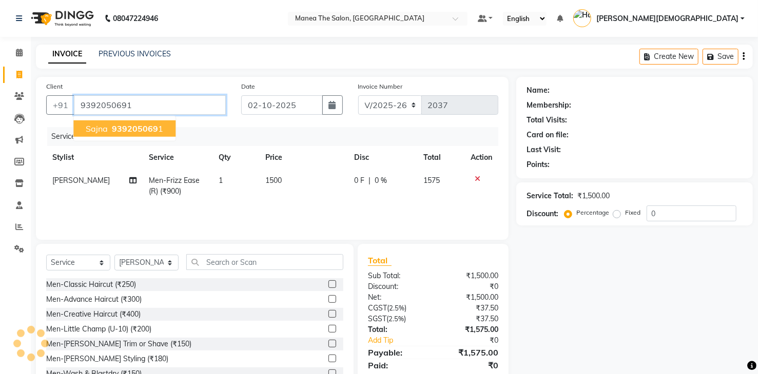
type input "9392050691"
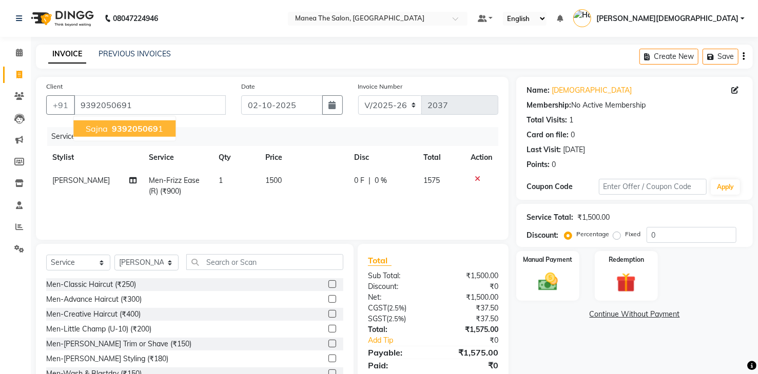
click at [147, 130] on span "939205069" at bounding box center [135, 129] width 46 height 10
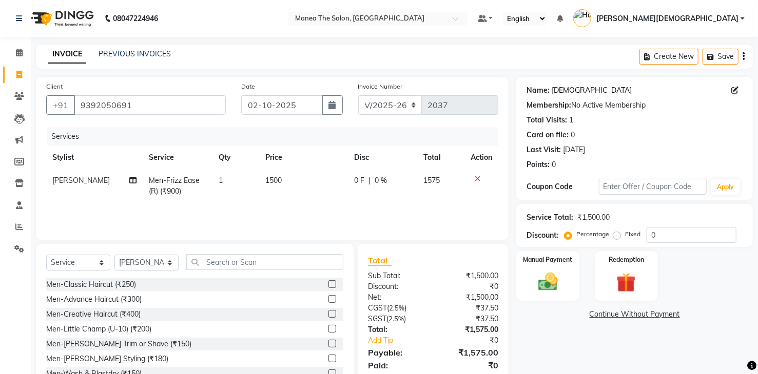
click at [562, 92] on link "Sajna" at bounding box center [591, 90] width 80 height 11
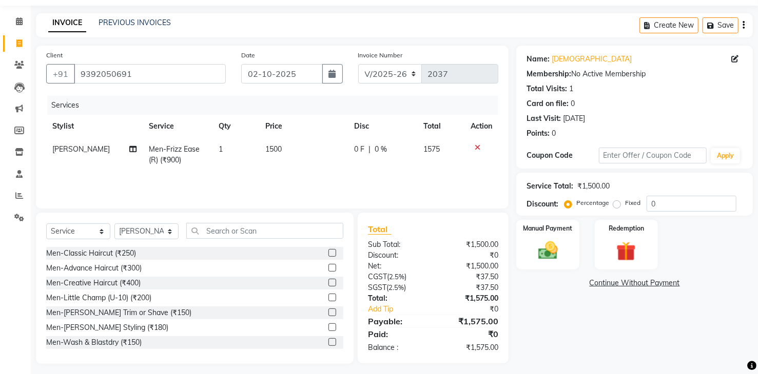
scroll to position [36, 0]
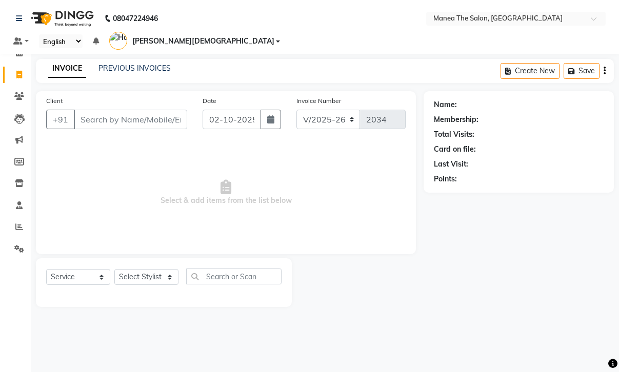
select select "5481"
select select "service"
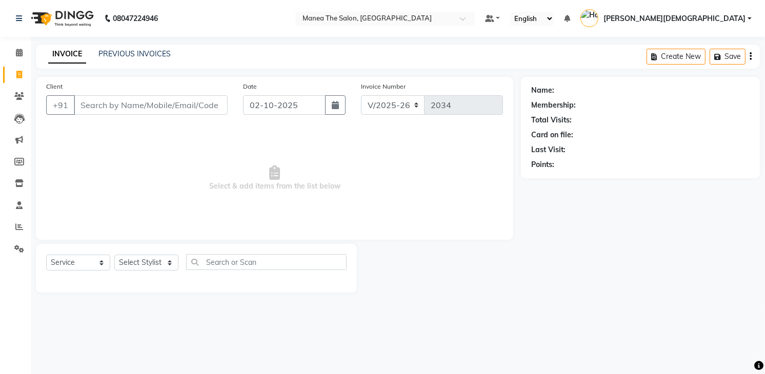
click at [140, 48] on div "INVOICE PREVIOUS INVOICES Create New Save" at bounding box center [398, 57] width 724 height 24
click at [137, 53] on link "PREVIOUS INVOICES" at bounding box center [134, 53] width 72 height 9
